Goal: Task Accomplishment & Management: Complete application form

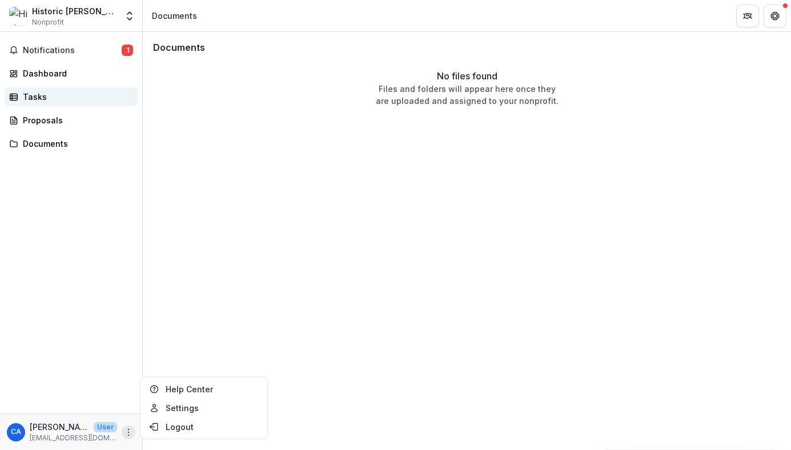
click at [35, 93] on div "Tasks" at bounding box center [76, 97] width 106 height 12
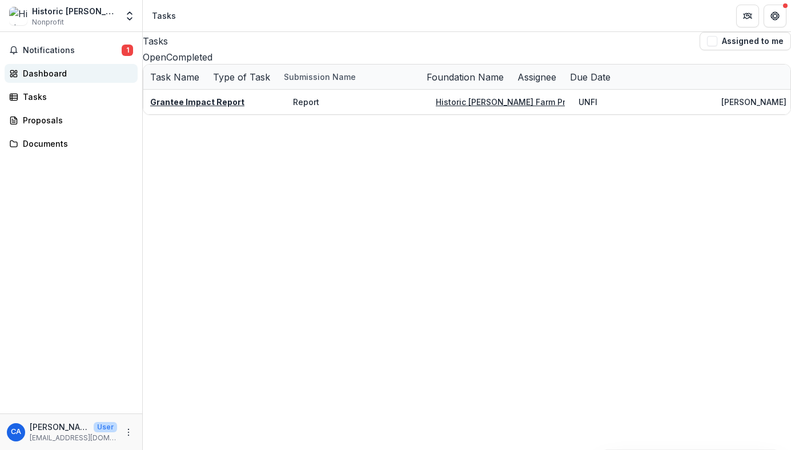
click at [42, 74] on div "Dashboard" at bounding box center [76, 73] width 106 height 12
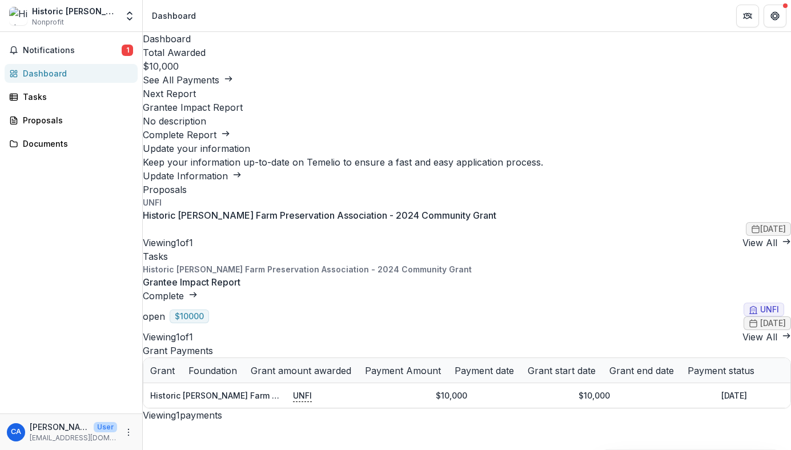
click at [230, 140] on link "Complete Report" at bounding box center [186, 134] width 87 height 11
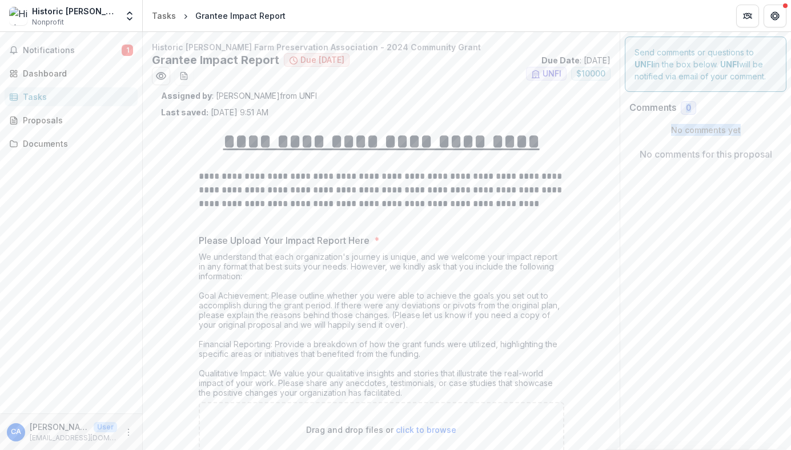
drag, startPoint x: 787, startPoint y: 98, endPoint x: 788, endPoint y: 126, distance: 27.4
click at [788, 126] on div "**********" at bounding box center [467, 241] width 648 height 418
click at [38, 142] on div "Documents" at bounding box center [76, 144] width 106 height 12
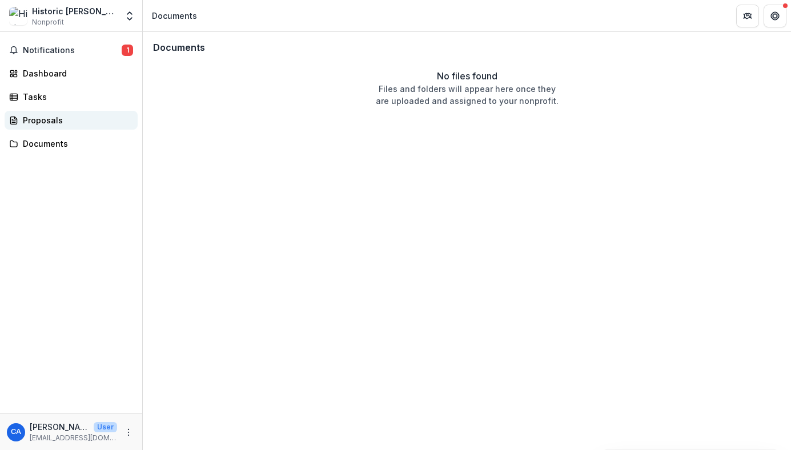
click at [36, 120] on div "Proposals" at bounding box center [76, 120] width 106 height 12
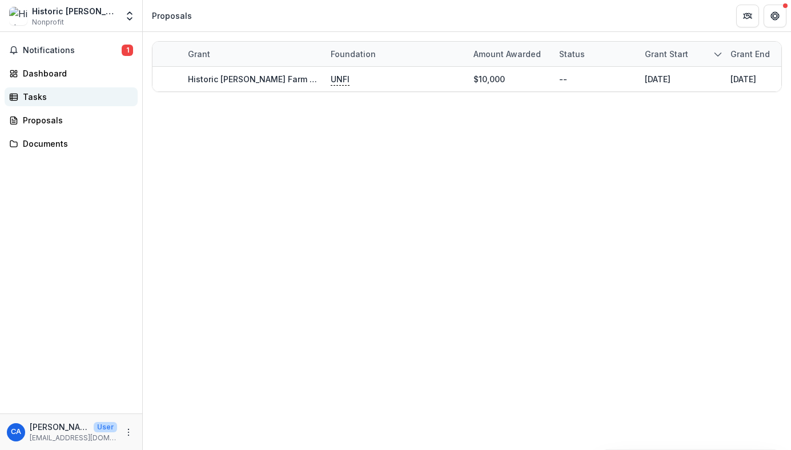
click at [33, 95] on div "Tasks" at bounding box center [76, 97] width 106 height 12
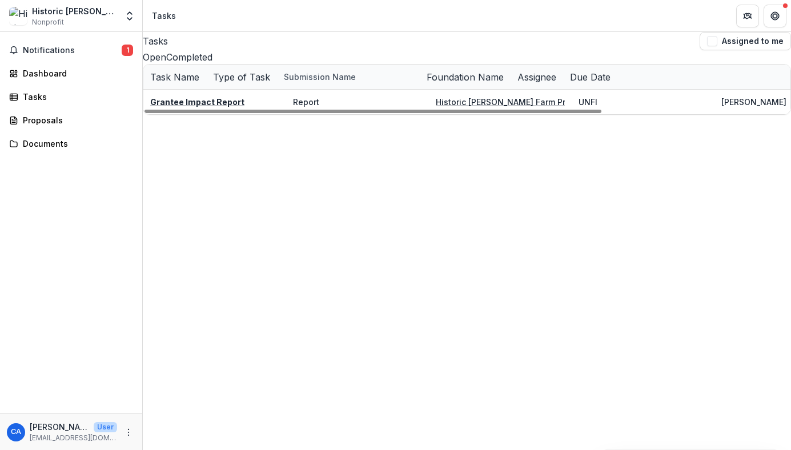
click at [166, 64] on button "Open" at bounding box center [154, 57] width 23 height 14
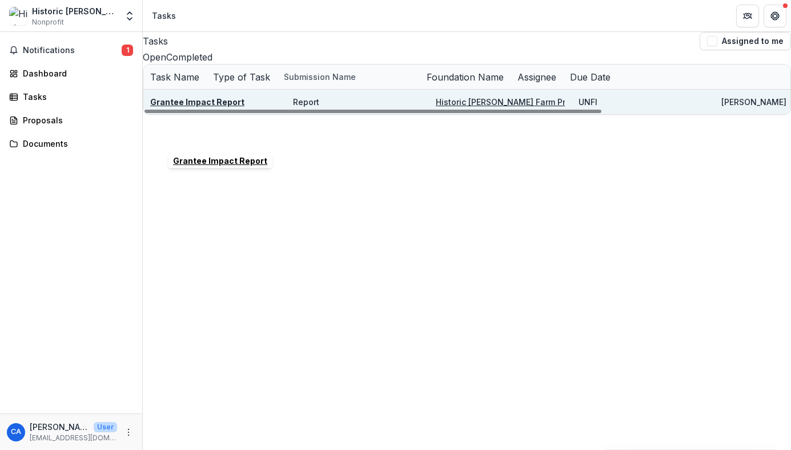
click at [217, 107] on u "Grantee Impact Report" at bounding box center [197, 102] width 94 height 10
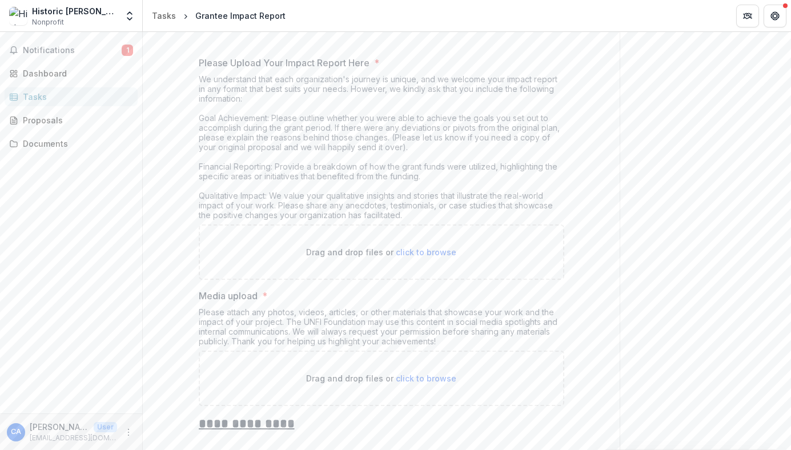
scroll to position [180, 0]
click at [425, 247] on span "click to browse" at bounding box center [426, 249] width 61 height 10
type input "**********"
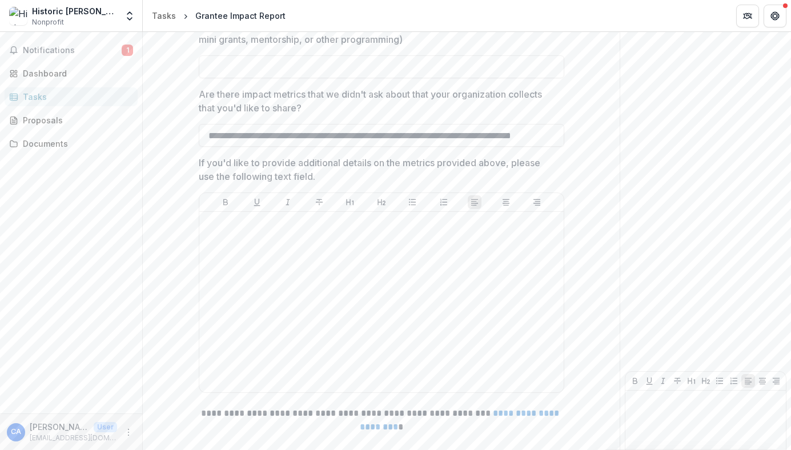
scroll to position [1369, 0]
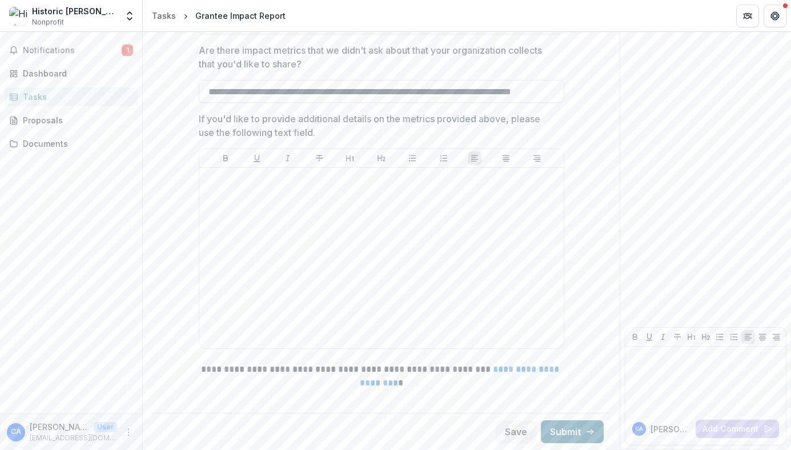
click at [565, 428] on button "Submit" at bounding box center [572, 431] width 63 height 23
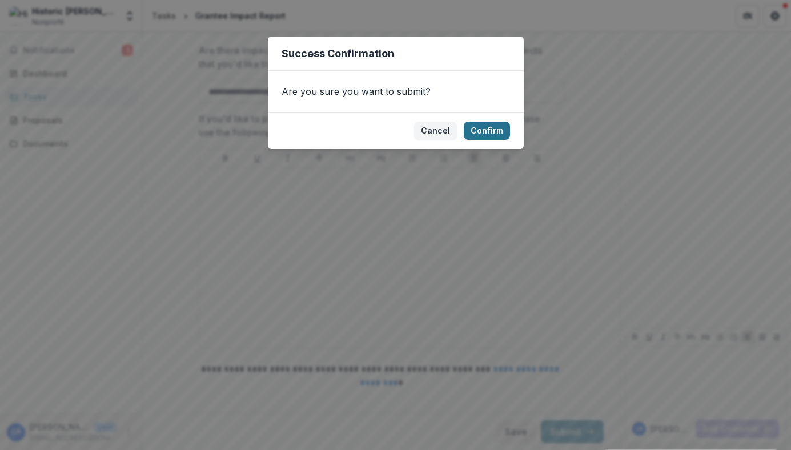
click at [485, 131] on button "Confirm" at bounding box center [487, 131] width 46 height 18
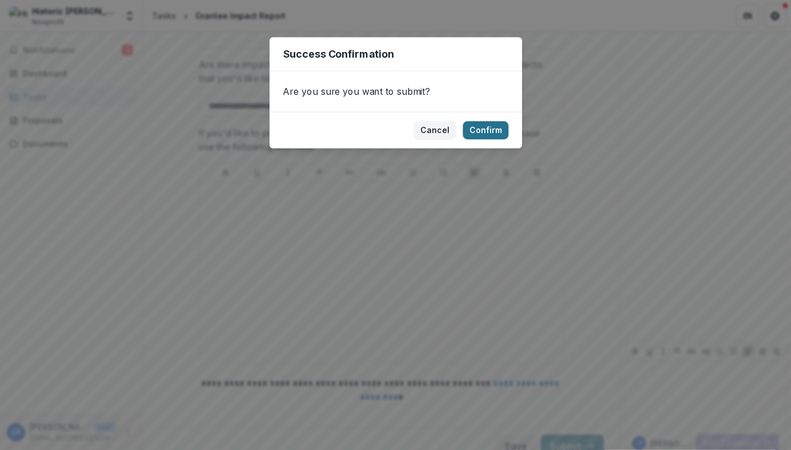
scroll to position [1383, 0]
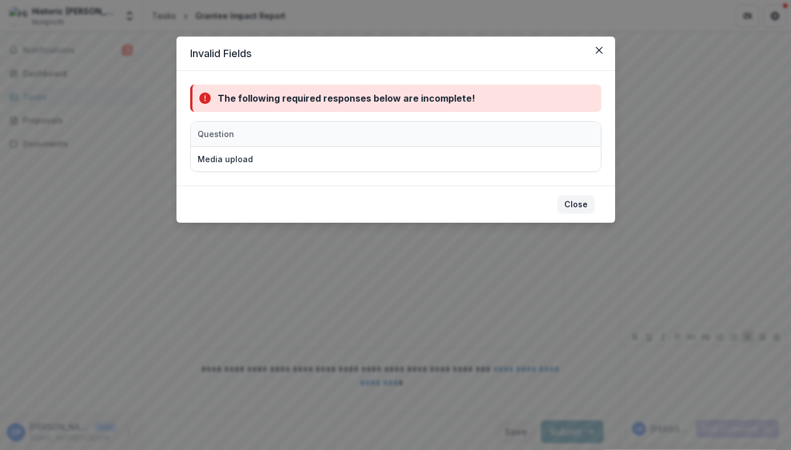
click at [575, 204] on button "Close" at bounding box center [575, 204] width 37 height 18
